Goal: Information Seeking & Learning: Learn about a topic

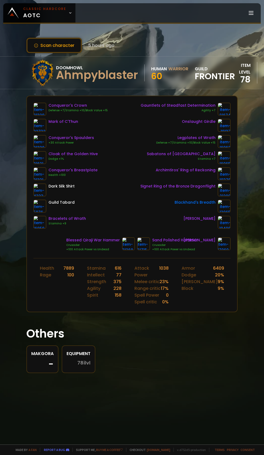
click at [68, 13] on icon at bounding box center [70, 13] width 4 height 4
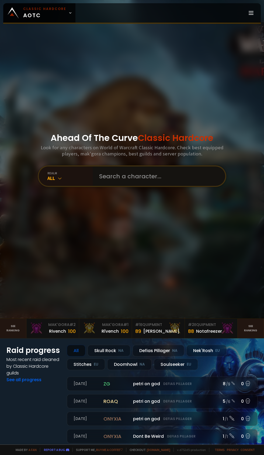
click at [141, 186] on input "text" at bounding box center [157, 176] width 123 height 19
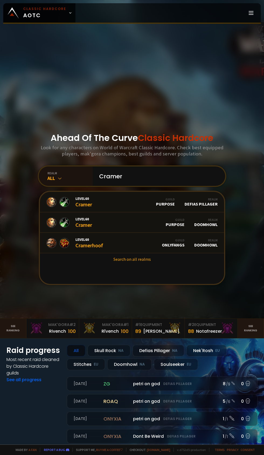
click at [52, 175] on div "realm" at bounding box center [69, 173] width 45 height 4
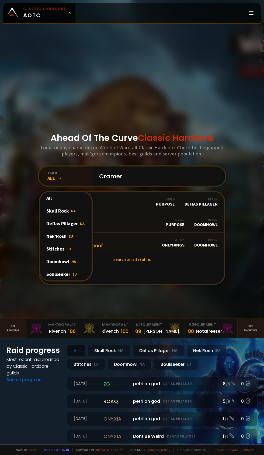
click at [65, 268] on div "Doomhowl NA" at bounding box center [66, 261] width 52 height 13
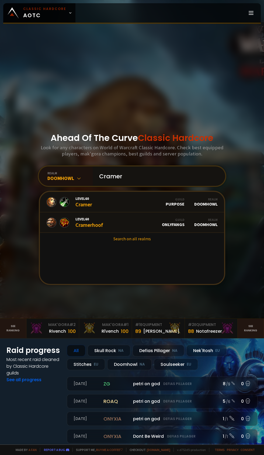
click at [148, 186] on input "Cramer" at bounding box center [157, 176] width 123 height 19
type input "C"
type input "Fogged"
click at [109, 233] on link "Level 60 Foggedd Guild Frontier Realm Doomhowl" at bounding box center [132, 222] width 184 height 20
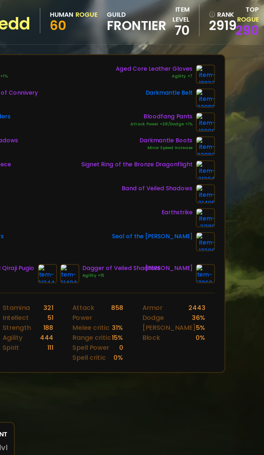
click at [228, 190] on img at bounding box center [224, 190] width 13 height 13
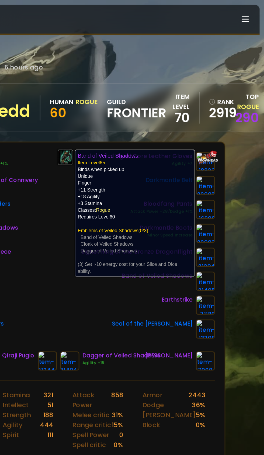
click at [255, 165] on div "Scan character 5 hours ago Doomhowl Foggedd Human Rogue 60 guild Frontier item …" at bounding box center [132, 222] width 264 height 445
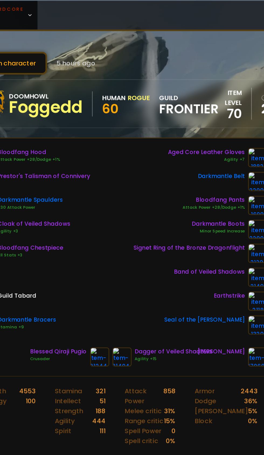
click at [115, 248] on img at bounding box center [117, 243] width 13 height 13
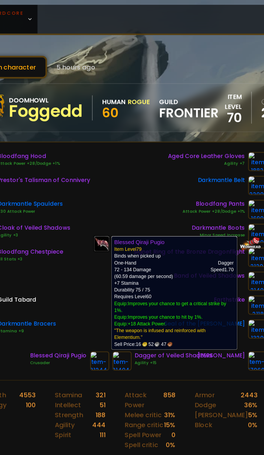
click at [132, 123] on div "Bloodfang Hood Attack Power +28/Dodge +1% Prestor's Talisman of Connivery Darkm…" at bounding box center [131, 166] width 197 height 126
